Goal: Information Seeking & Learning: Learn about a topic

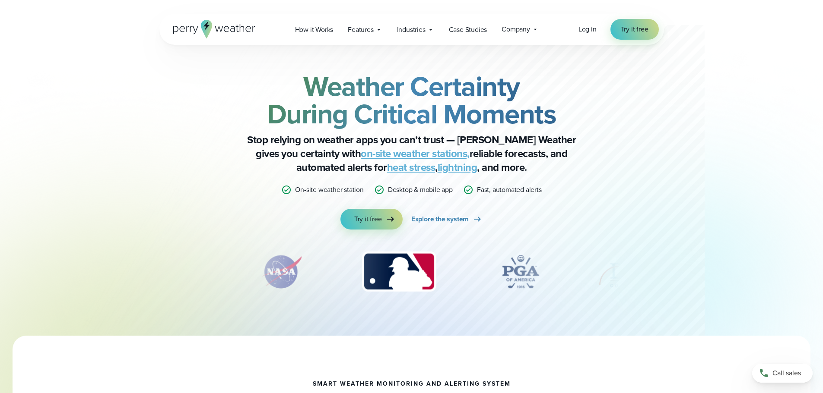
click at [190, 31] on icon at bounding box center [214, 29] width 82 height 19
